Goal: Navigation & Orientation: Go to known website

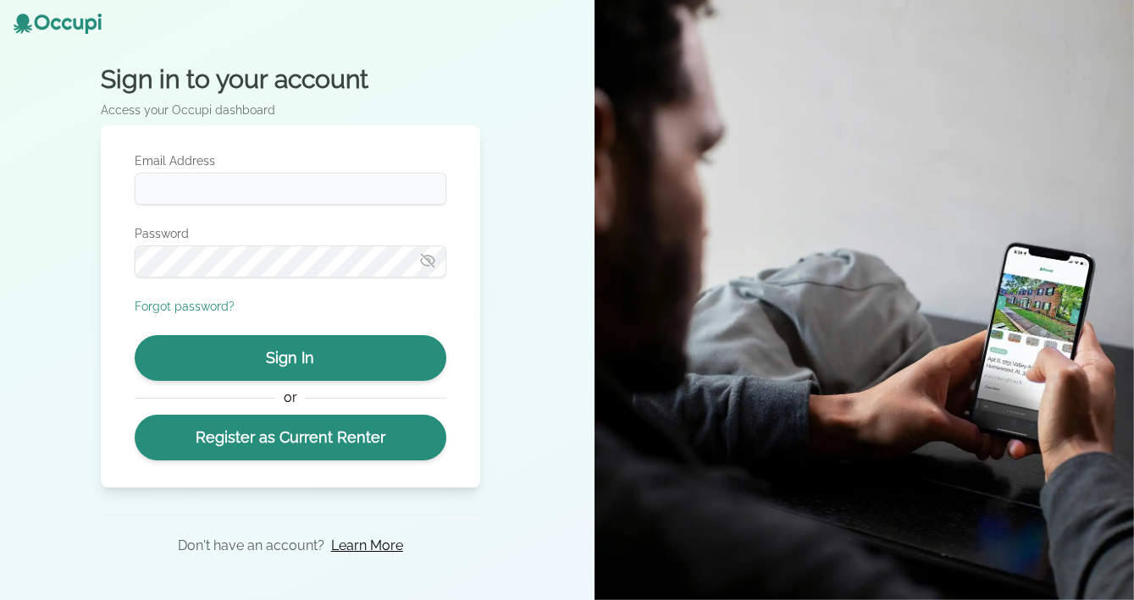
click at [28, 21] on icon at bounding box center [23, 24] width 19 height 20
